Goal: Information Seeking & Learning: Learn about a topic

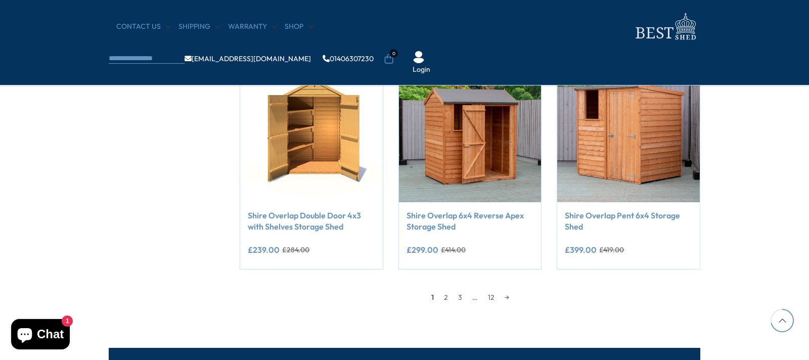
scroll to position [910, 0]
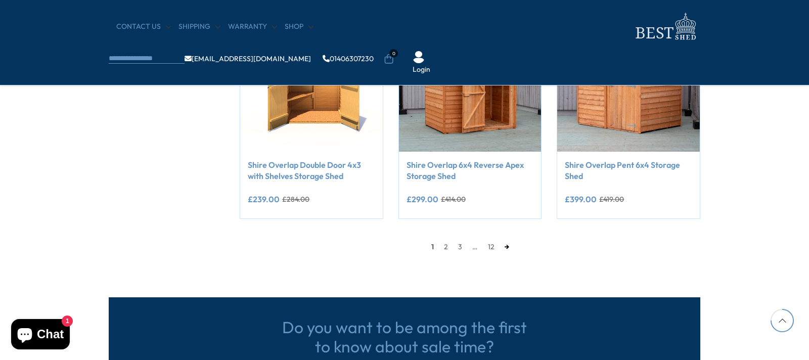
click at [505, 248] on link "→" at bounding box center [507, 246] width 15 height 15
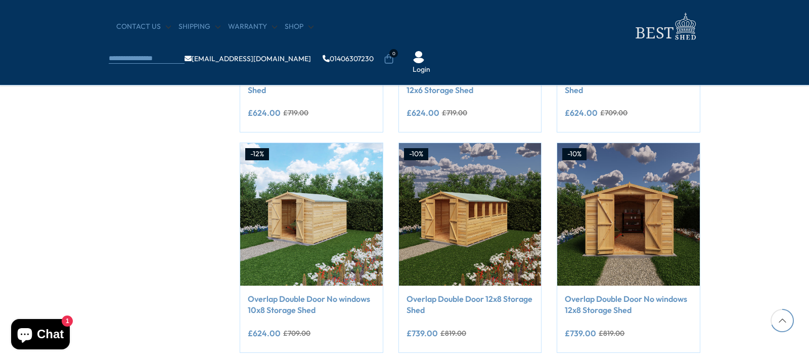
scroll to position [855, 0]
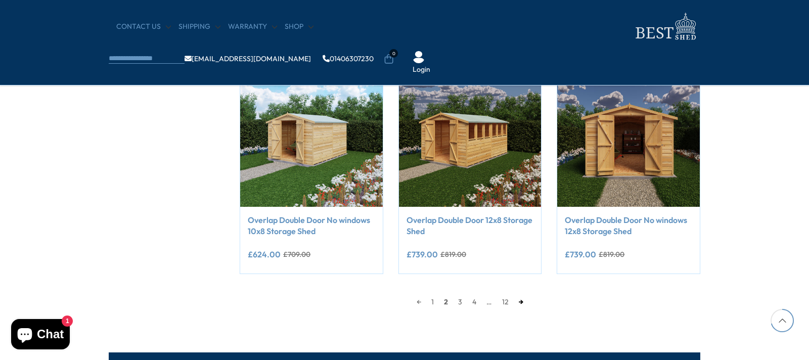
click at [520, 302] on link "→" at bounding box center [521, 301] width 15 height 15
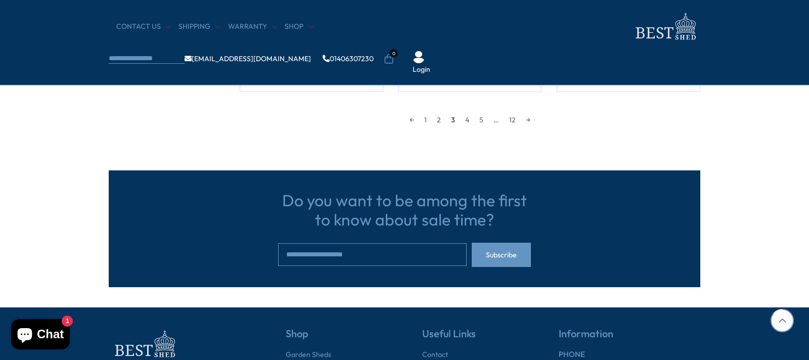
scroll to position [1057, 0]
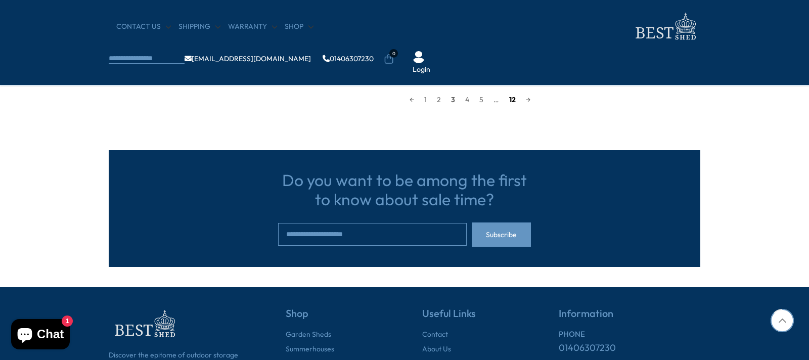
click at [518, 99] on link "12" at bounding box center [512, 99] width 17 height 15
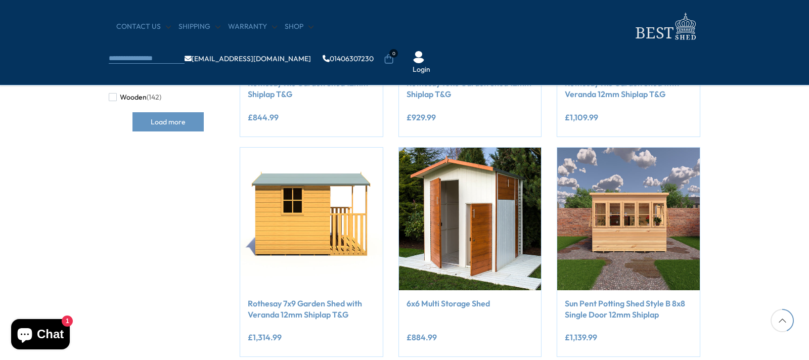
scroll to position [400, 0]
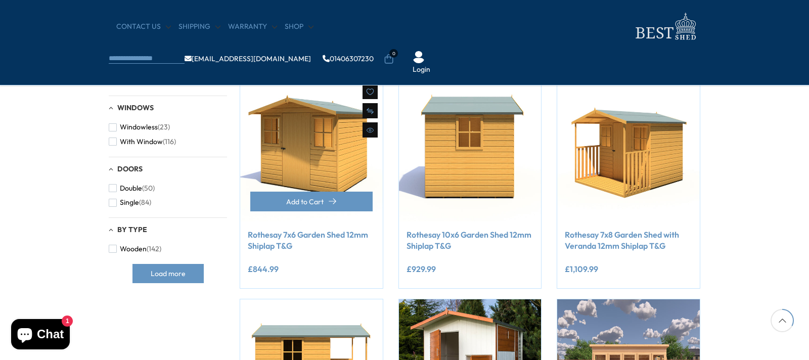
click at [340, 164] on img at bounding box center [311, 150] width 143 height 143
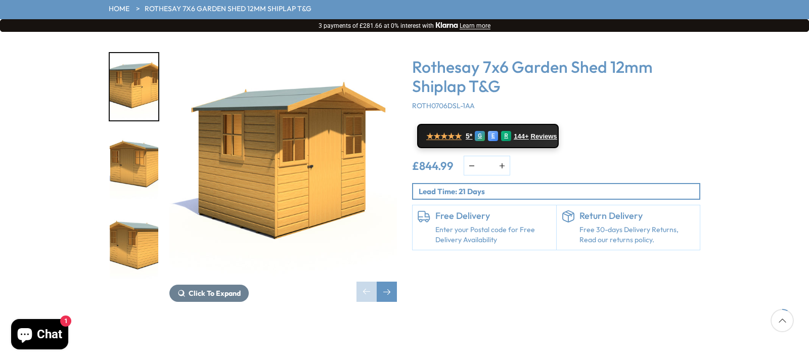
scroll to position [152, 0]
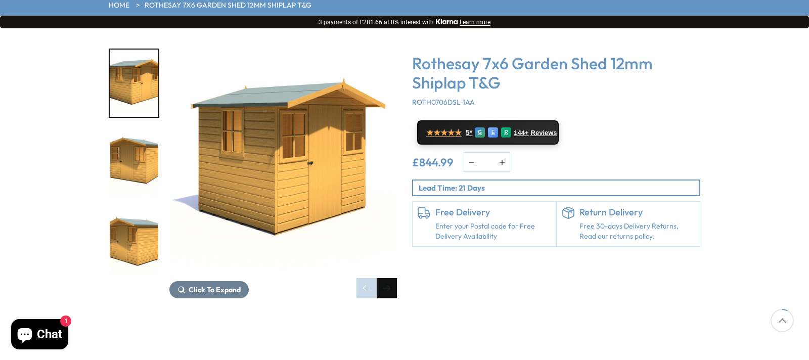
click at [385, 278] on div "Next slide" at bounding box center [387, 288] width 20 height 20
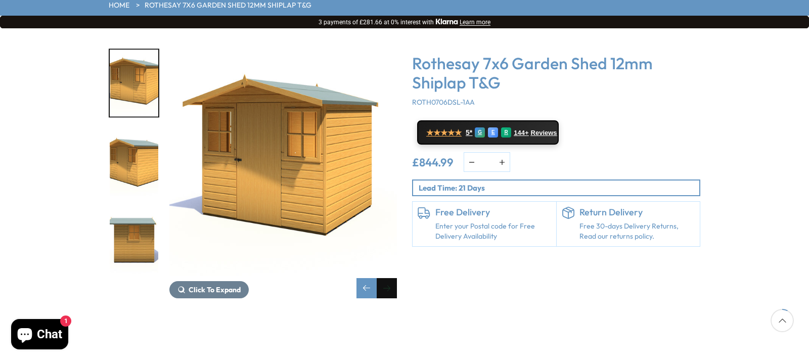
click at [385, 278] on div "Next slide" at bounding box center [387, 288] width 20 height 20
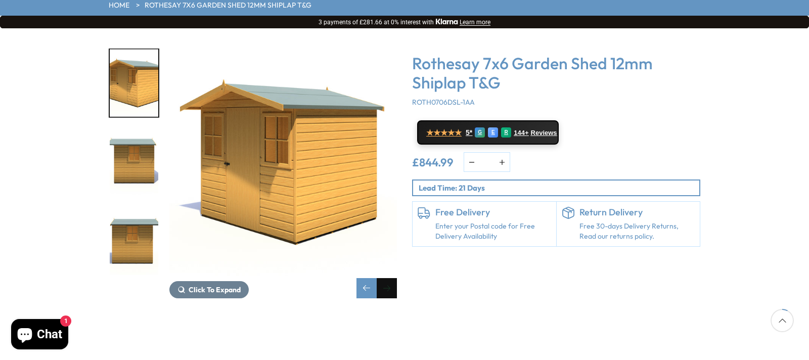
click at [386, 278] on div "Next slide" at bounding box center [387, 288] width 20 height 20
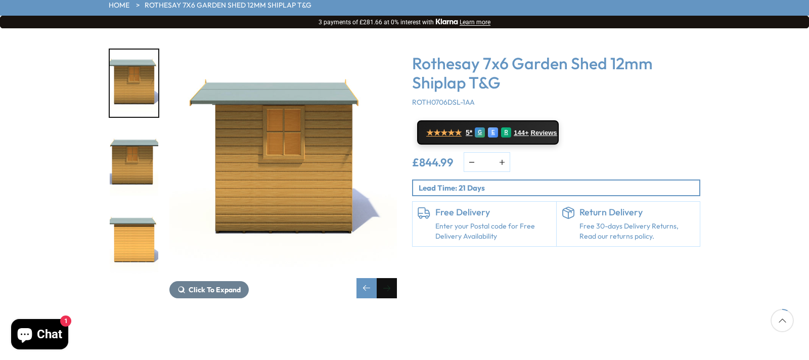
click at [386, 278] on div "Next slide" at bounding box center [387, 288] width 20 height 20
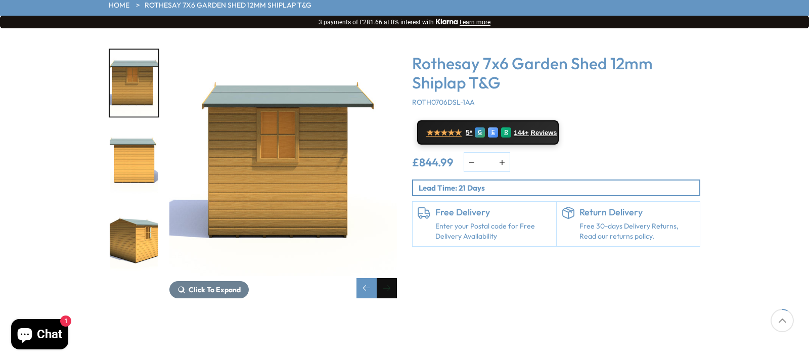
click at [386, 278] on div "Next slide" at bounding box center [387, 288] width 20 height 20
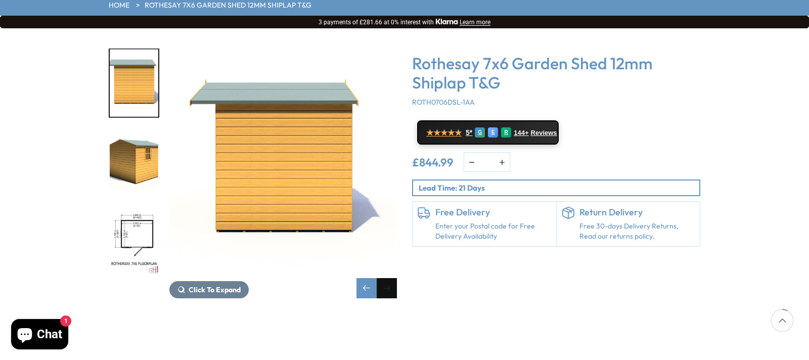
click at [386, 278] on div "Next slide" at bounding box center [387, 288] width 20 height 20
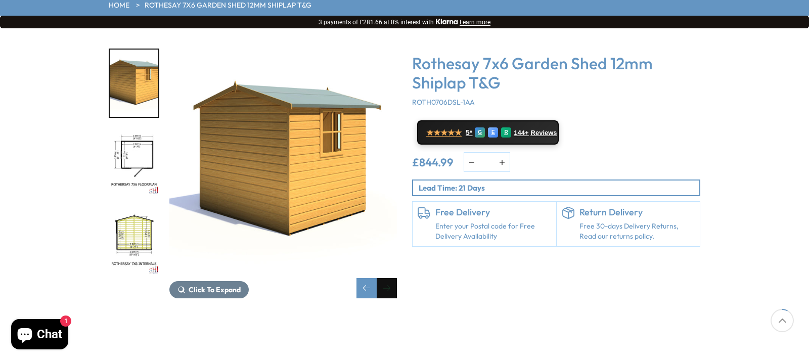
click at [386, 278] on div "Next slide" at bounding box center [387, 288] width 20 height 20
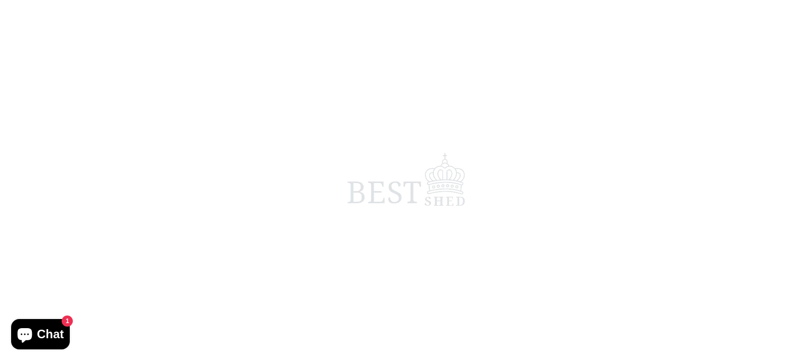
scroll to position [348, 0]
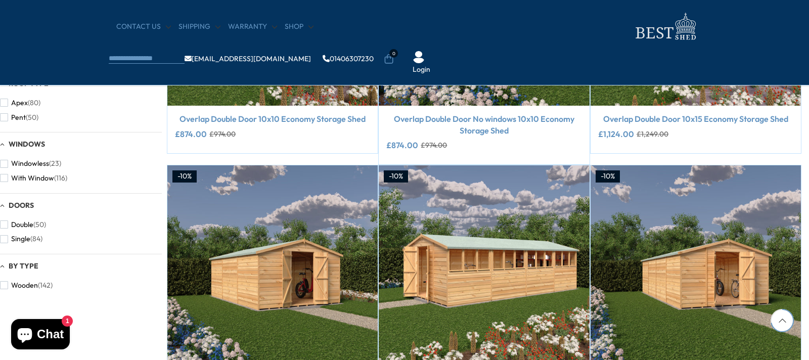
scroll to position [1057, 0]
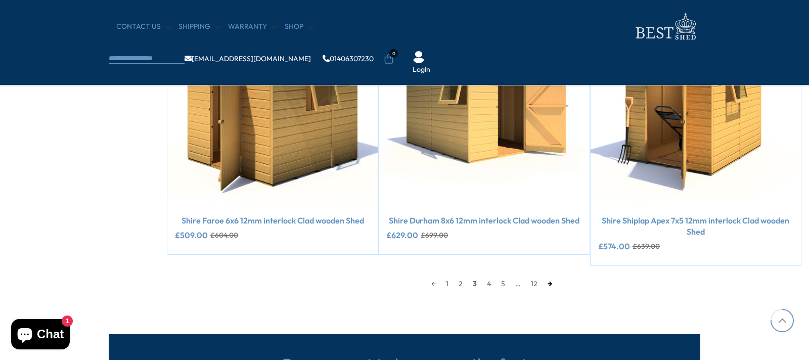
click at [556, 284] on link "→" at bounding box center [550, 283] width 15 height 15
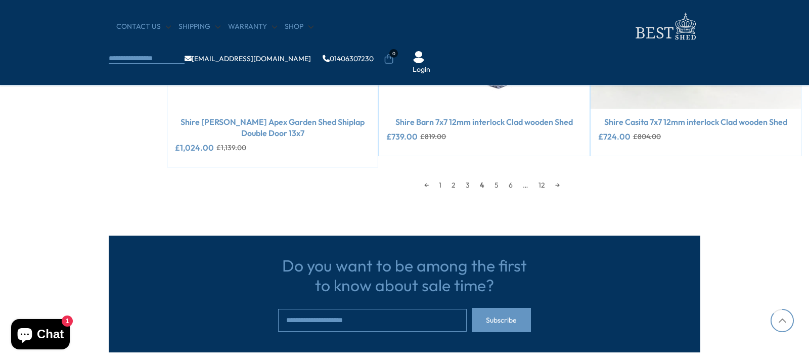
scroll to position [1194, 0]
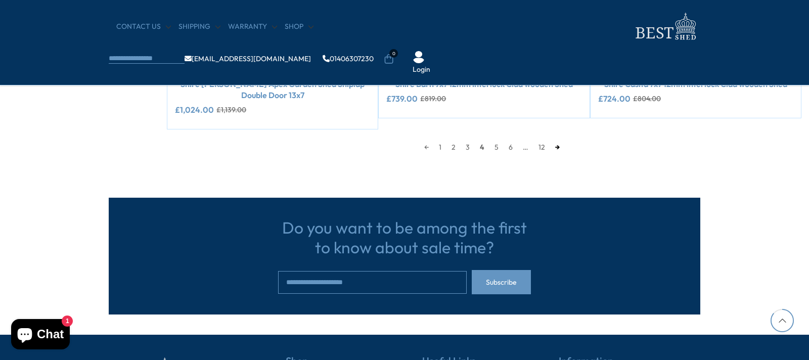
click at [560, 140] on link "→" at bounding box center [557, 147] width 15 height 15
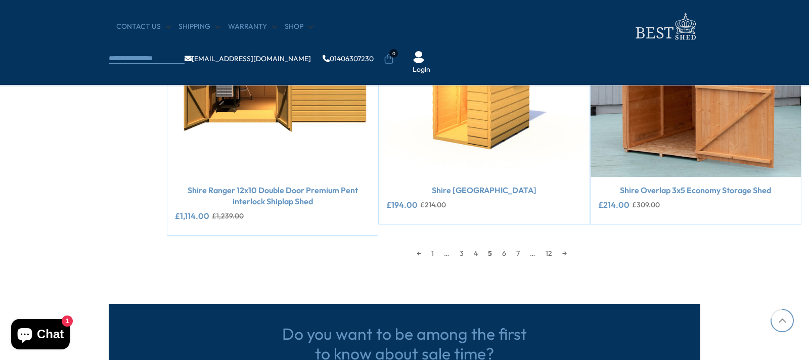
scroll to position [1093, 0]
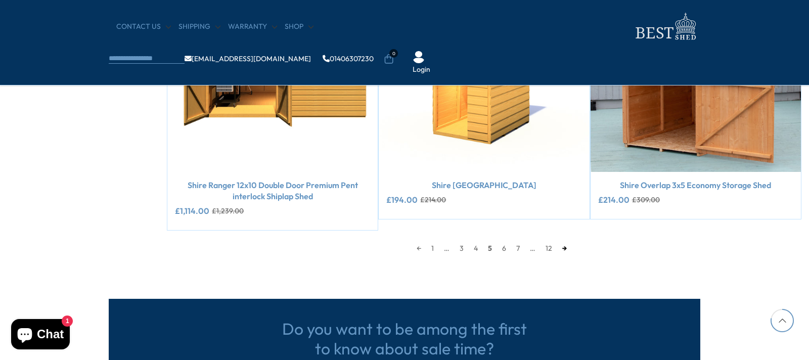
click at [568, 247] on link "→" at bounding box center [564, 248] width 15 height 15
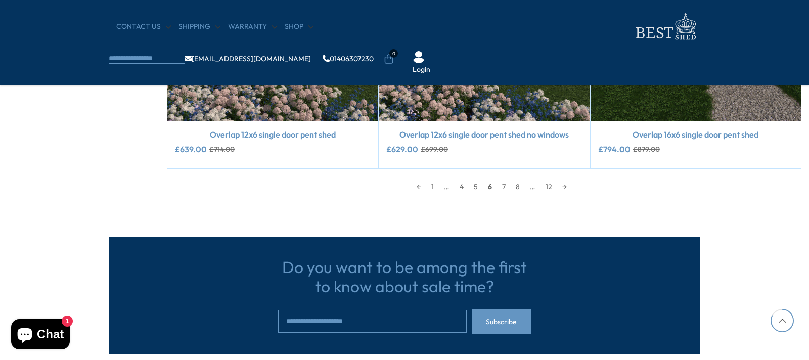
scroll to position [1194, 0]
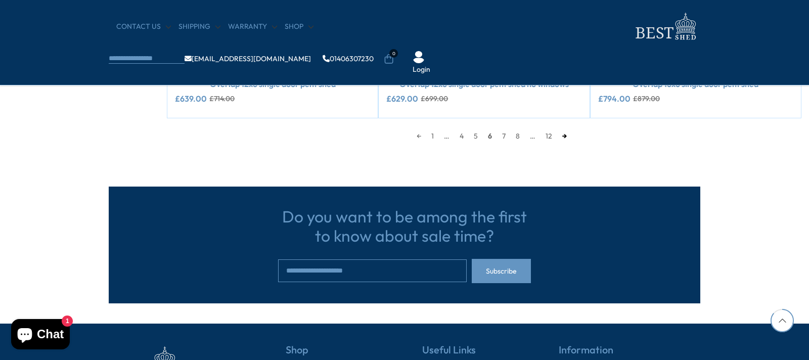
click at [570, 137] on link "→" at bounding box center [564, 135] width 15 height 15
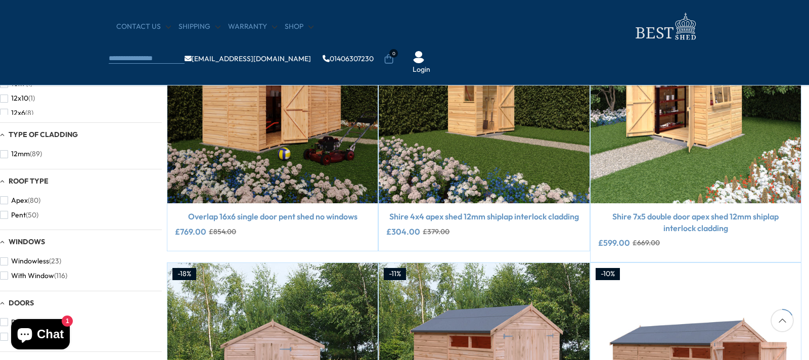
scroll to position [233, 0]
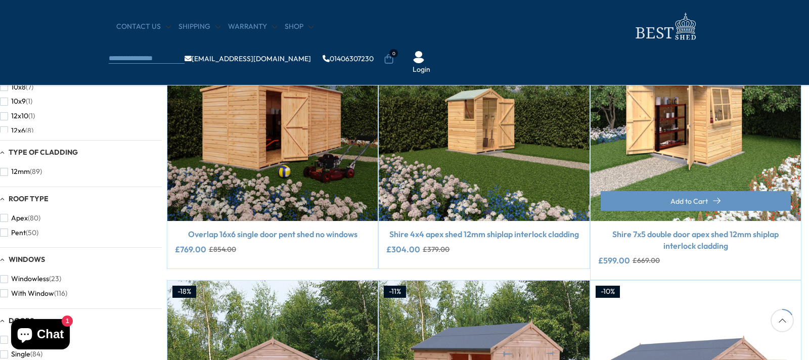
click at [718, 141] on img at bounding box center [696, 116] width 210 height 210
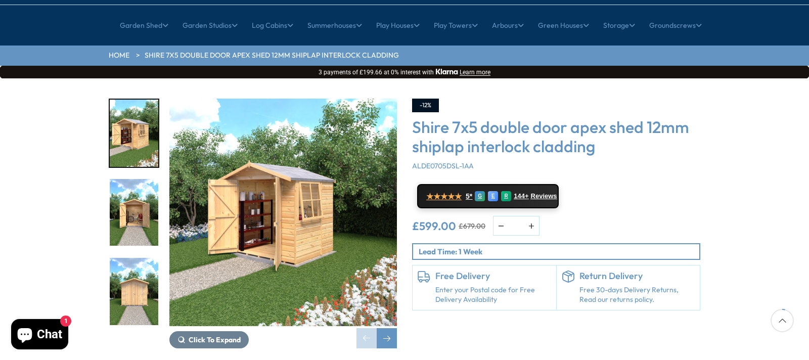
scroll to position [101, 0]
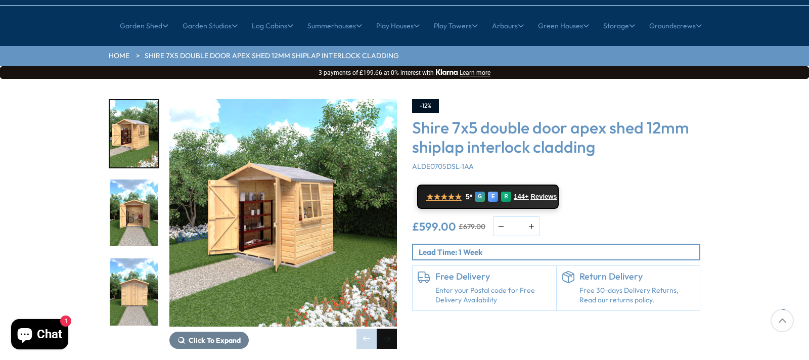
click at [390, 329] on div "Next slide" at bounding box center [387, 339] width 20 height 20
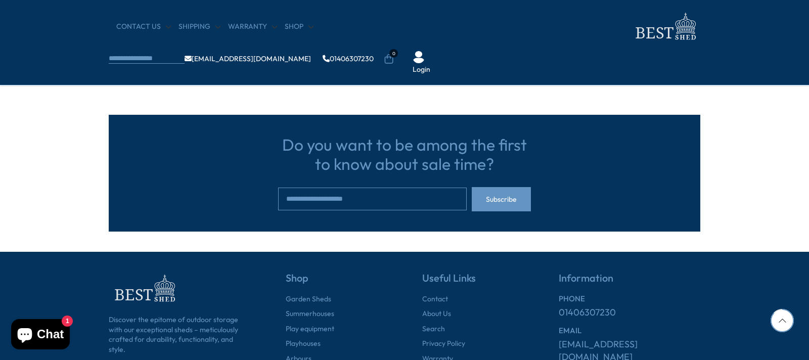
scroll to position [941, 0]
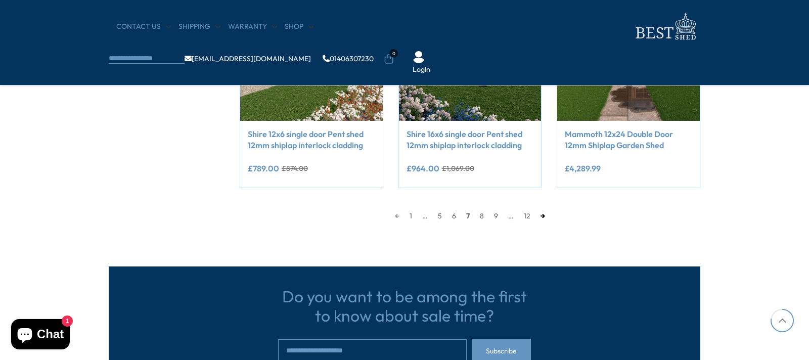
click at [543, 214] on link "→" at bounding box center [542, 215] width 15 height 15
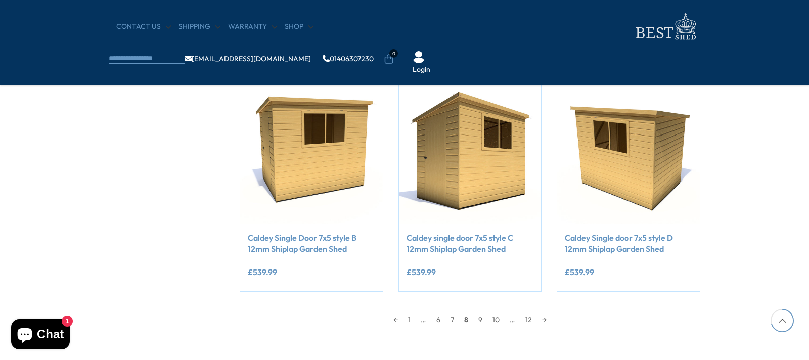
scroll to position [855, 0]
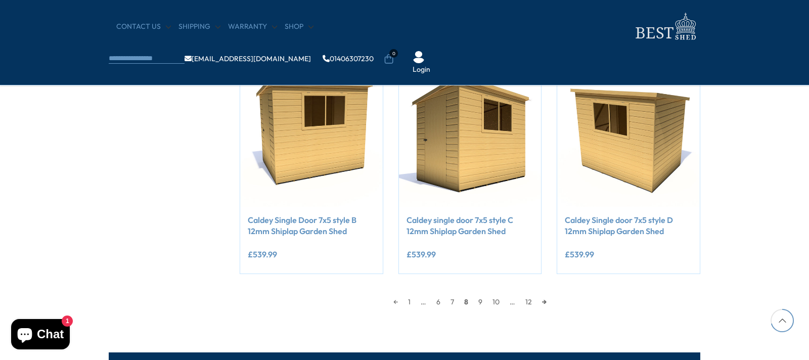
drag, startPoint x: 547, startPoint y: 302, endPoint x: 554, endPoint y: 301, distance: 7.6
click at [548, 302] on link "→" at bounding box center [544, 301] width 15 height 15
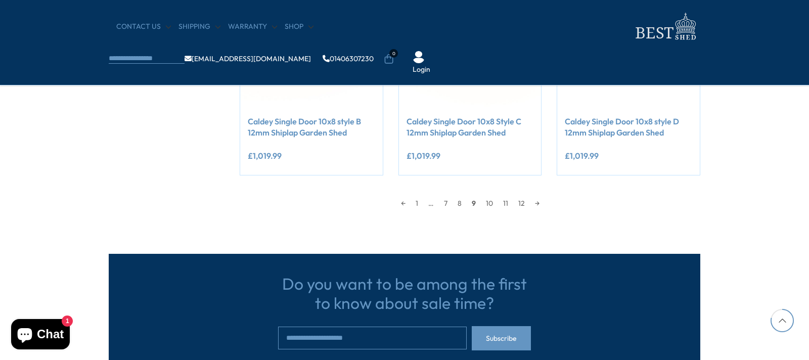
scroll to position [956, 0]
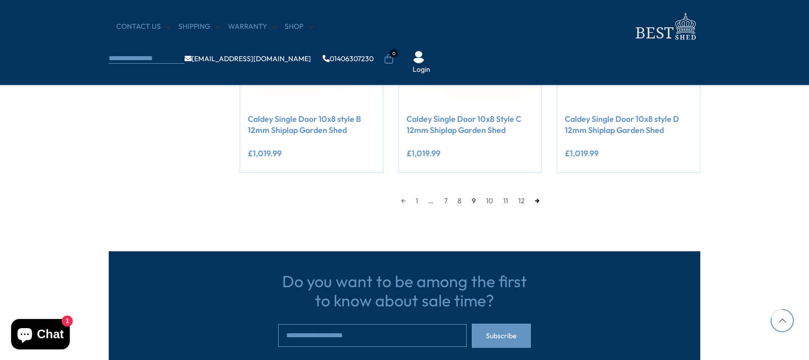
click at [542, 202] on link "→" at bounding box center [537, 200] width 15 height 15
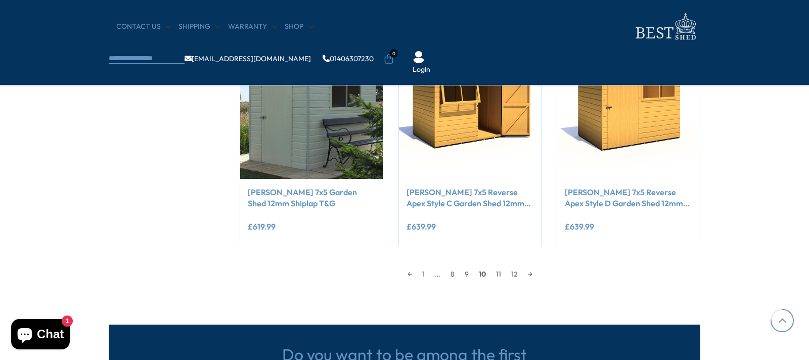
scroll to position [956, 0]
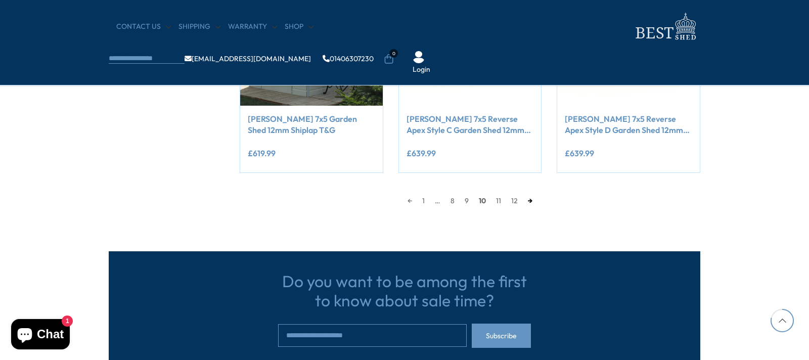
click at [533, 199] on link "→" at bounding box center [530, 200] width 15 height 15
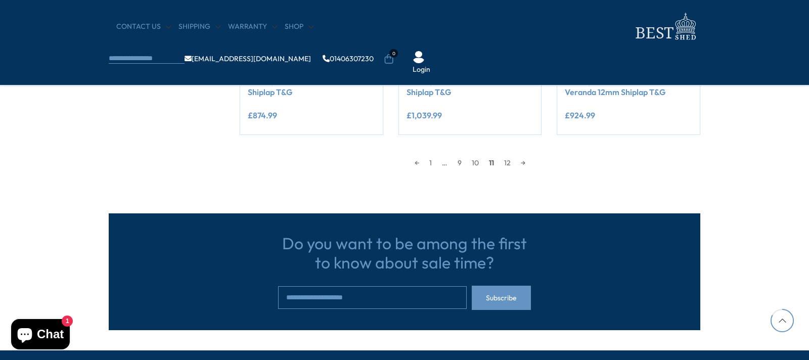
scroll to position [1007, 0]
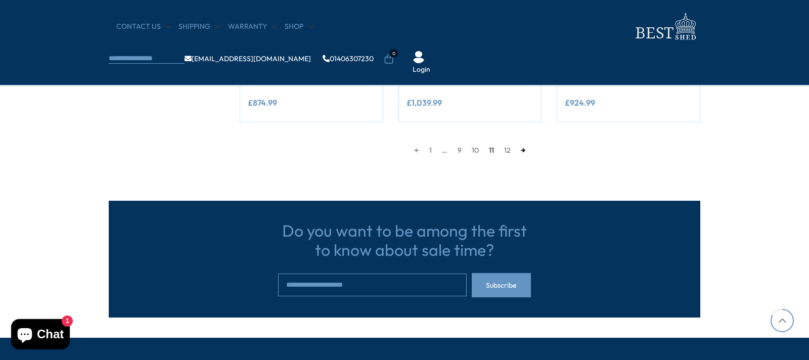
click at [520, 152] on link "→" at bounding box center [523, 150] width 15 height 15
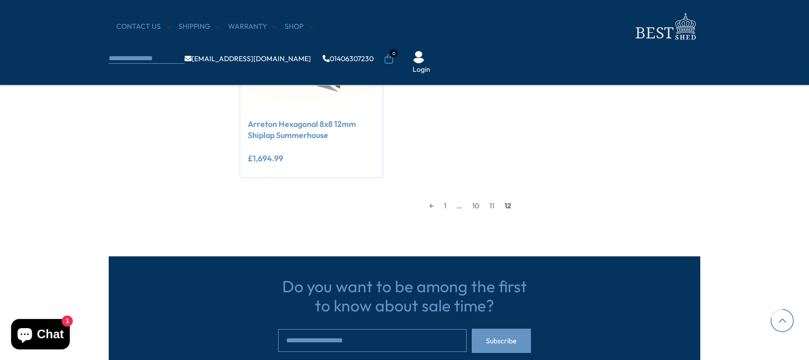
scroll to position [956, 0]
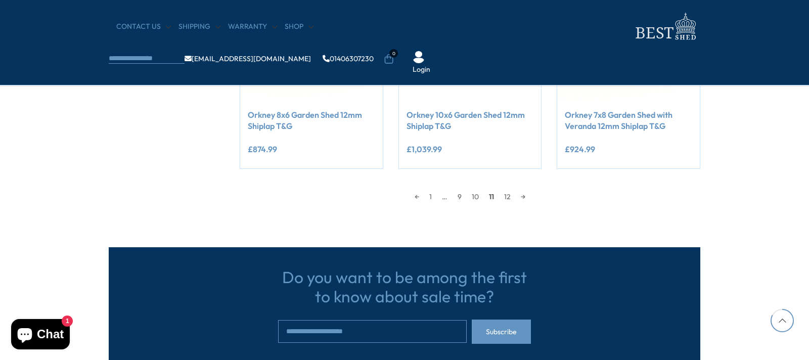
scroll to position [1007, 0]
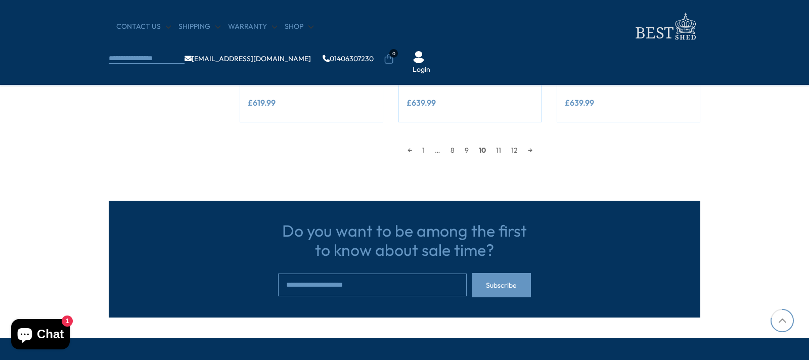
scroll to position [956, 0]
